Goal: Task Accomplishment & Management: Manage account settings

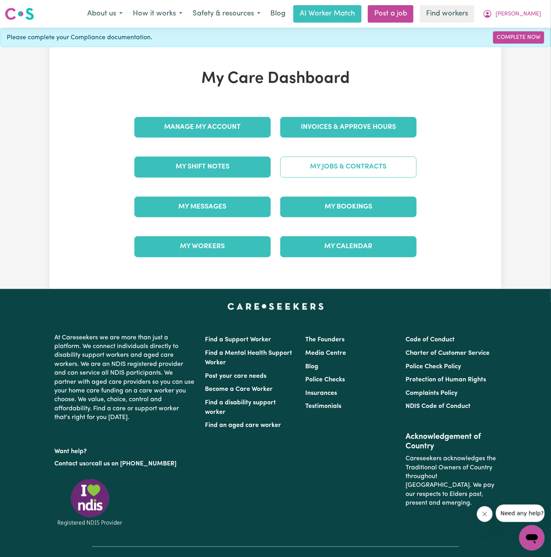
click at [334, 162] on link "My Jobs & Contracts" at bounding box center [348, 167] width 136 height 21
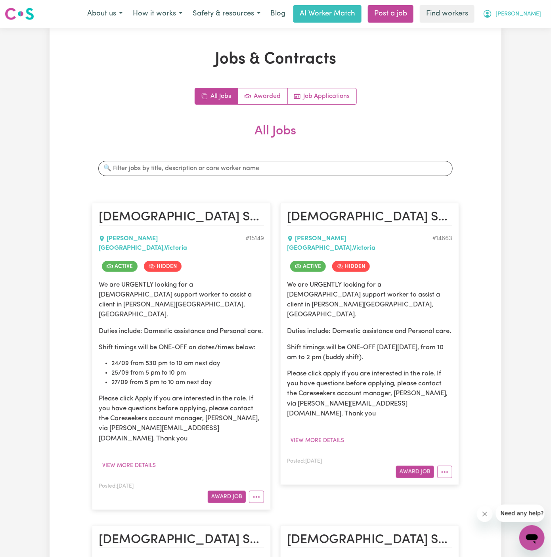
click at [534, 12] on span "[PERSON_NAME]" at bounding box center [519, 14] width 46 height 9
click at [534, 25] on link "My Dashboard" at bounding box center [514, 30] width 63 height 15
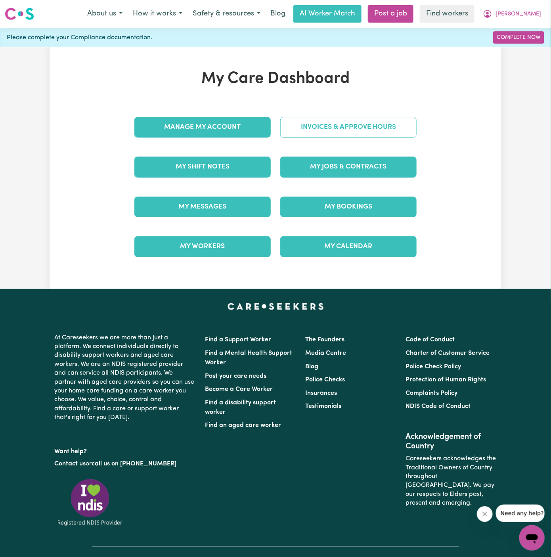
click at [335, 129] on link "Invoices & Approve Hours" at bounding box center [348, 127] width 136 height 21
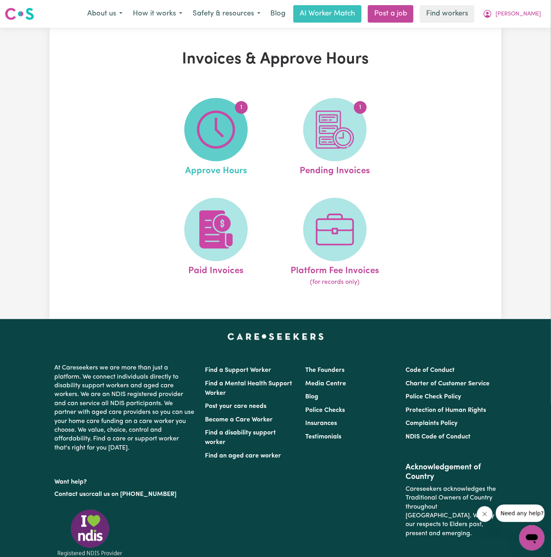
click at [233, 135] on img at bounding box center [216, 130] width 38 height 38
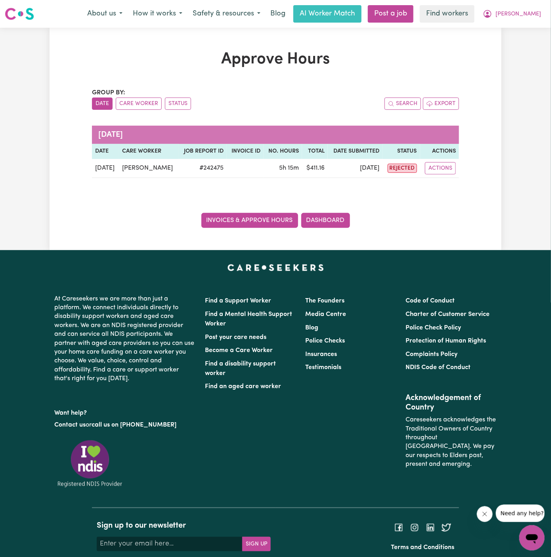
click at [271, 216] on link "Invoices & Approve Hours" at bounding box center [249, 220] width 97 height 15
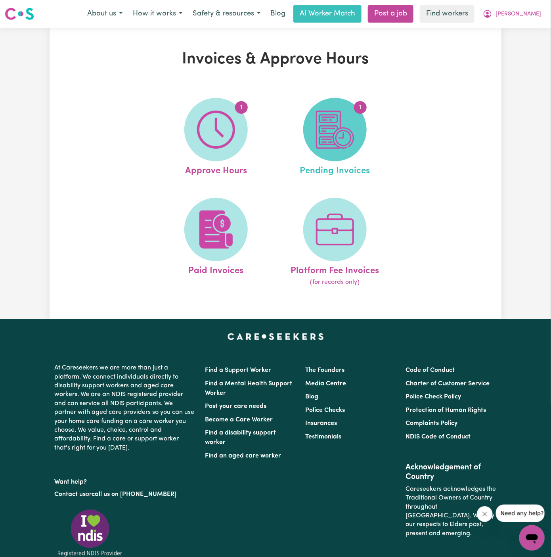
click at [346, 137] on img at bounding box center [335, 130] width 38 height 38
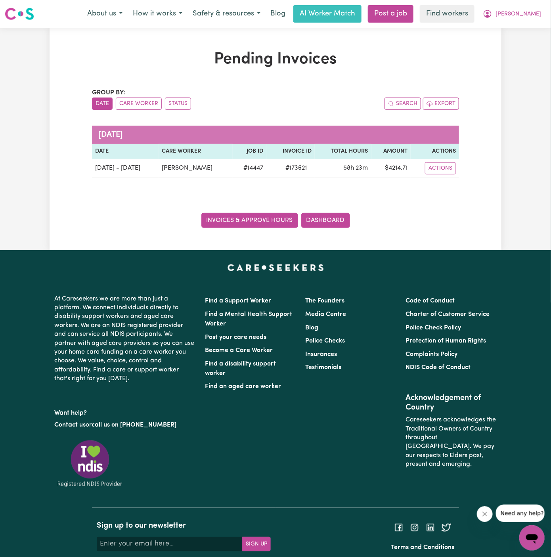
click at [266, 214] on link "Invoices & Approve Hours" at bounding box center [249, 220] width 97 height 15
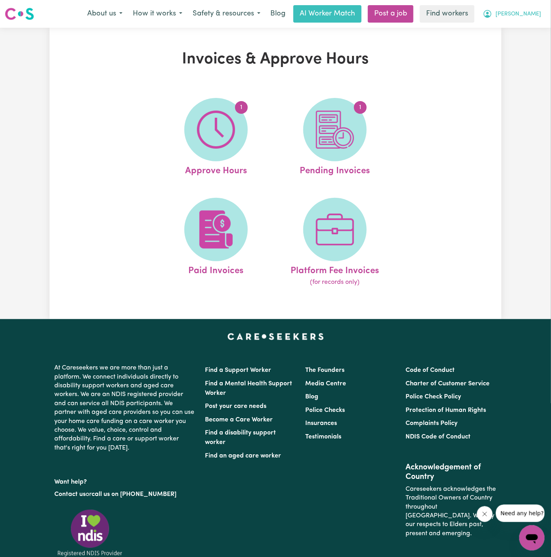
click at [534, 16] on span "[PERSON_NAME]" at bounding box center [519, 14] width 46 height 9
click at [503, 44] on link "Logout" at bounding box center [514, 45] width 63 height 15
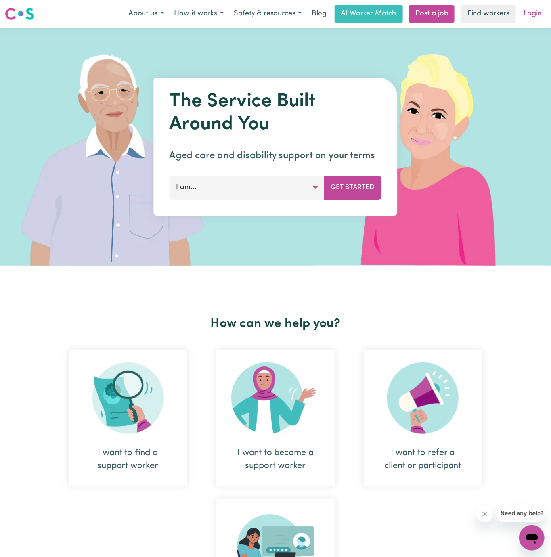
click at [532, 16] on link "Login" at bounding box center [532, 13] width 27 height 17
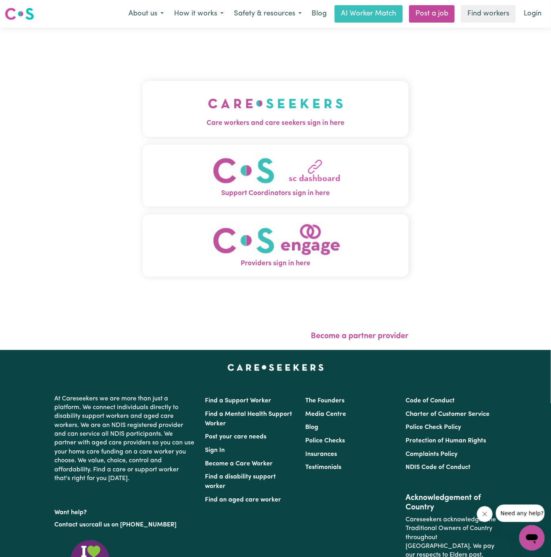
click at [299, 92] on img "Care workers and care seekers sign in here" at bounding box center [275, 103] width 135 height 29
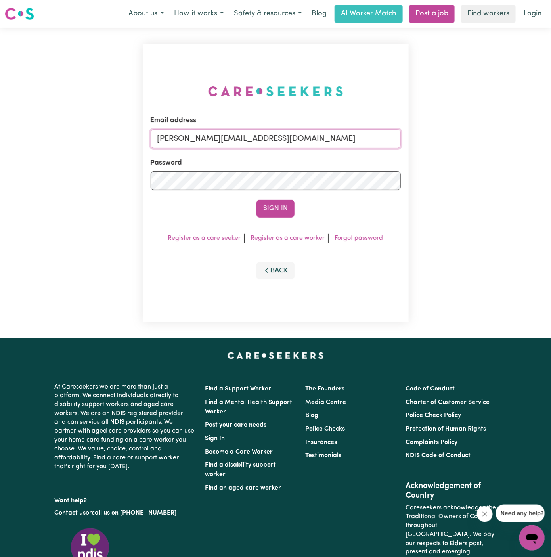
click at [303, 135] on input "[PERSON_NAME][EMAIL_ADDRESS][DOMAIN_NAME]" at bounding box center [276, 138] width 250 height 19
drag, startPoint x: 200, startPoint y: 138, endPoint x: 509, endPoint y: 134, distance: 309.6
click at [509, 134] on div "Email address [EMAIL_ADDRESS][DOMAIN_NAME] Password Sign In Register as a care …" at bounding box center [275, 183] width 551 height 310
type input "[EMAIL_ADDRESS][DOMAIN_NAME]"
click at [276, 213] on button "Sign In" at bounding box center [275, 208] width 38 height 17
